Goal: Task Accomplishment & Management: Complete application form

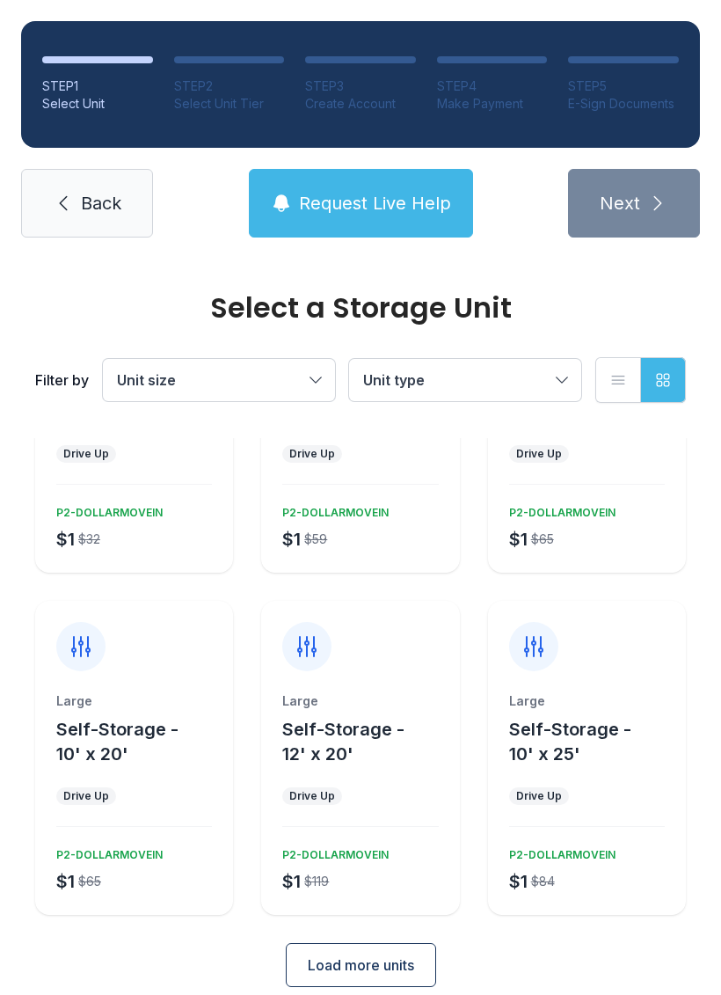
scroll to position [181, 0]
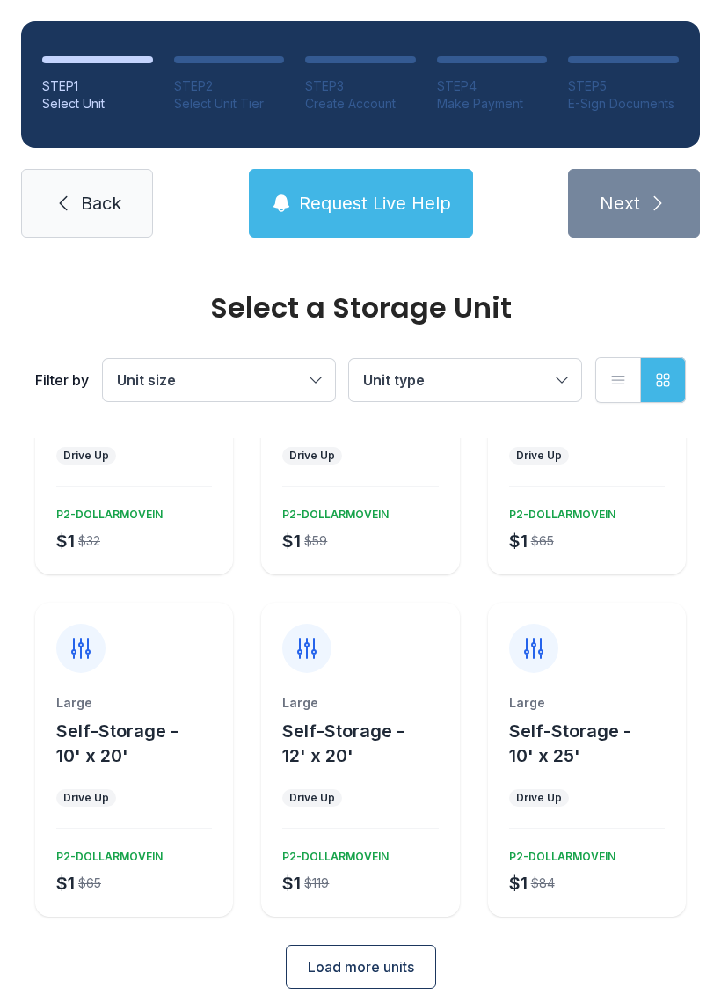
click at [384, 956] on span "Load more units" at bounding box center [361, 966] width 106 height 21
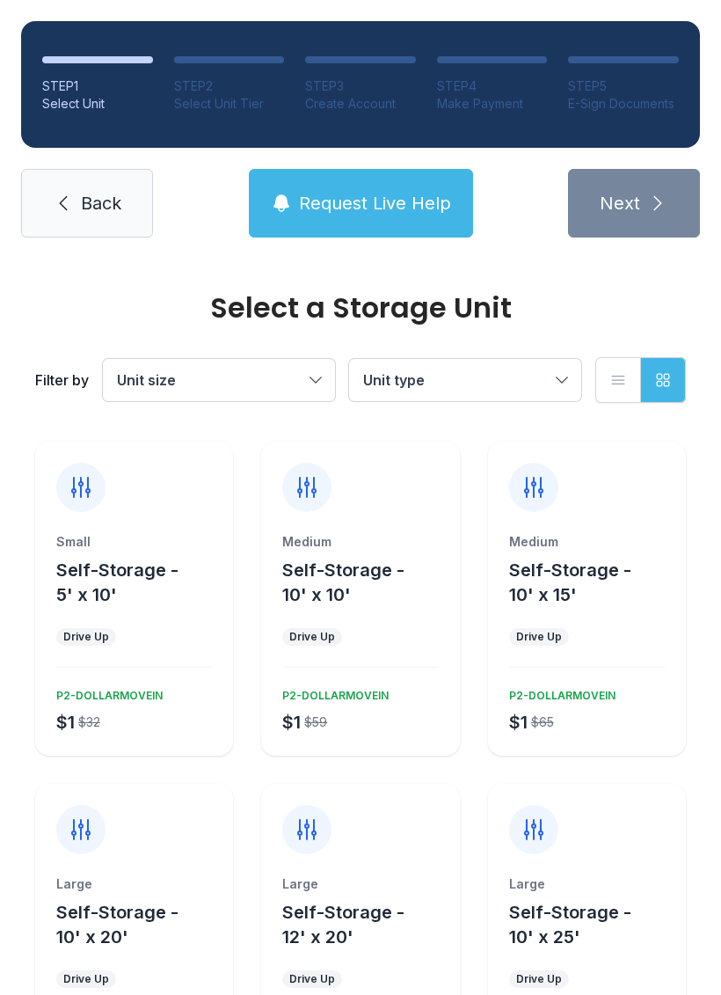
scroll to position [0, 0]
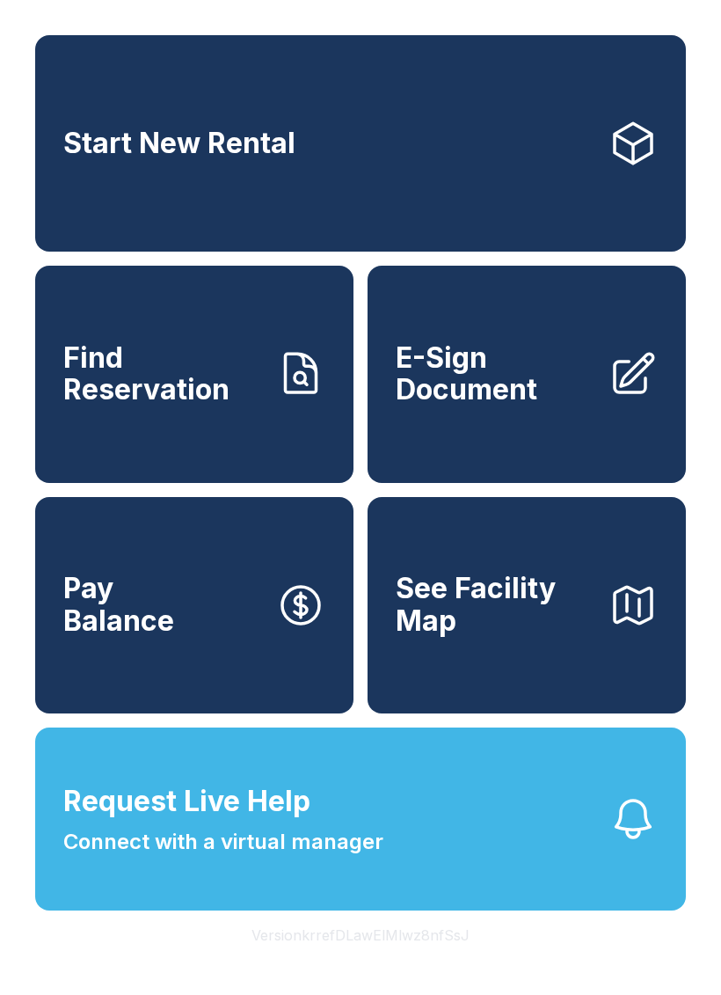
click at [533, 637] on span "See Facility Map" at bounding box center [495, 605] width 199 height 64
click at [232, 382] on span "Find Reservation" at bounding box center [162, 374] width 199 height 64
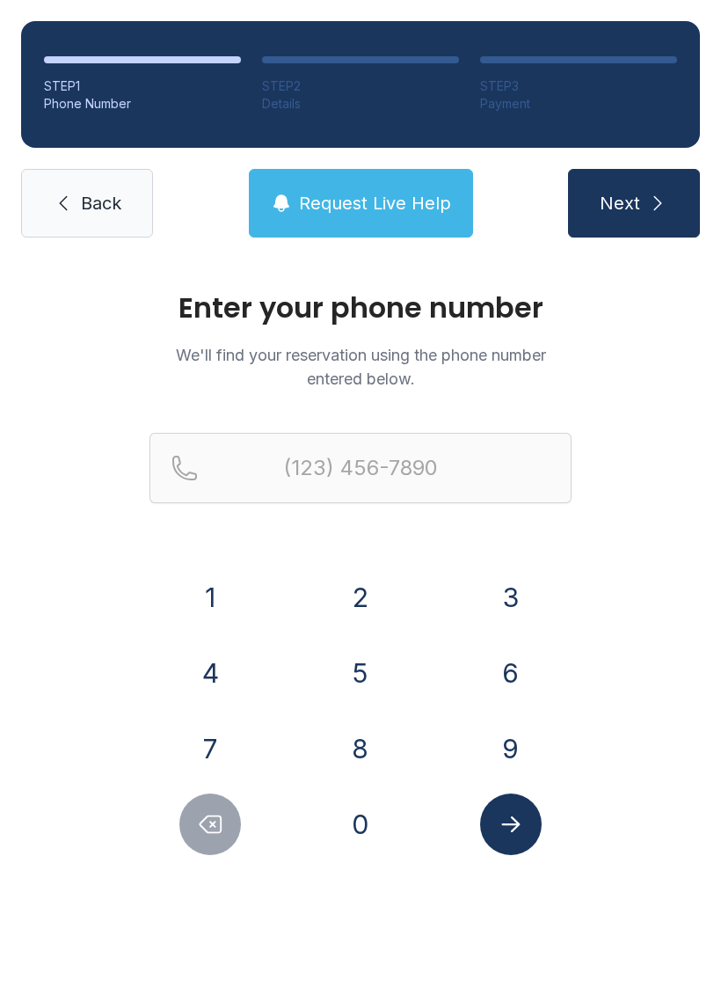
click at [65, 194] on icon at bounding box center [63, 203] width 21 height 21
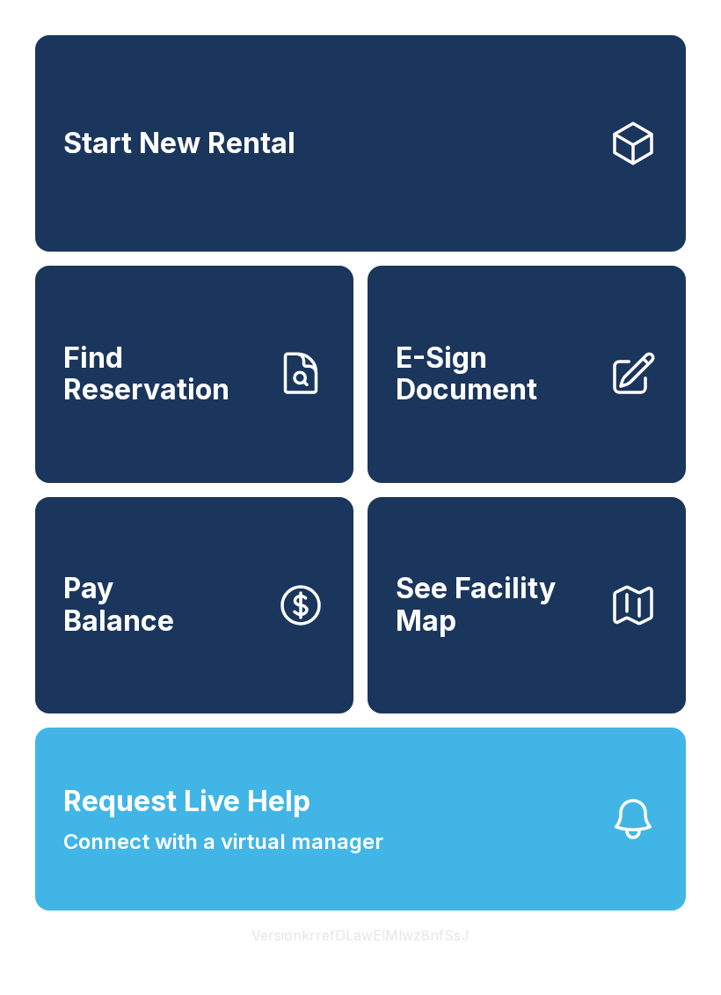
click at [202, 115] on link "Start New Rental" at bounding box center [360, 143] width 651 height 216
